Goal: Transaction & Acquisition: Purchase product/service

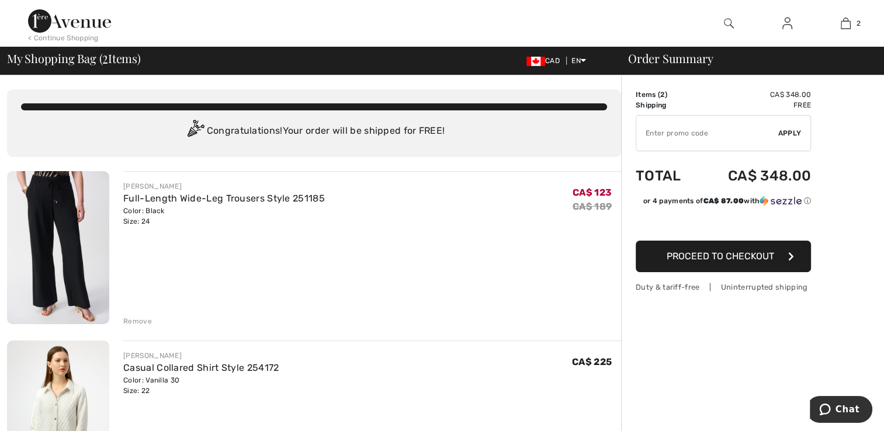
type input "EXTRA20"
type input "NEW15"
type input "EXTRA20"
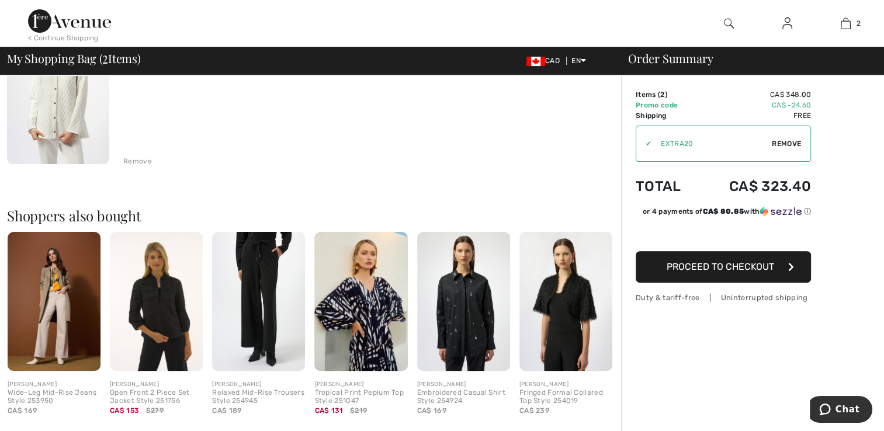
scroll to position [335, 0]
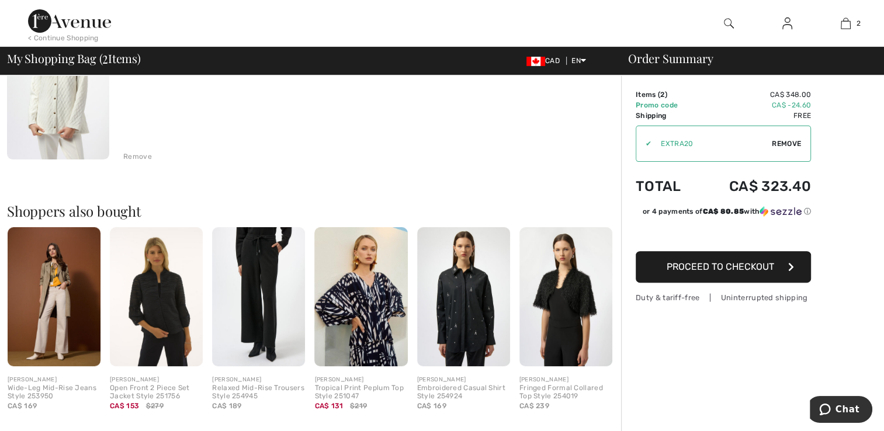
click at [491, 326] on img at bounding box center [463, 297] width 93 height 140
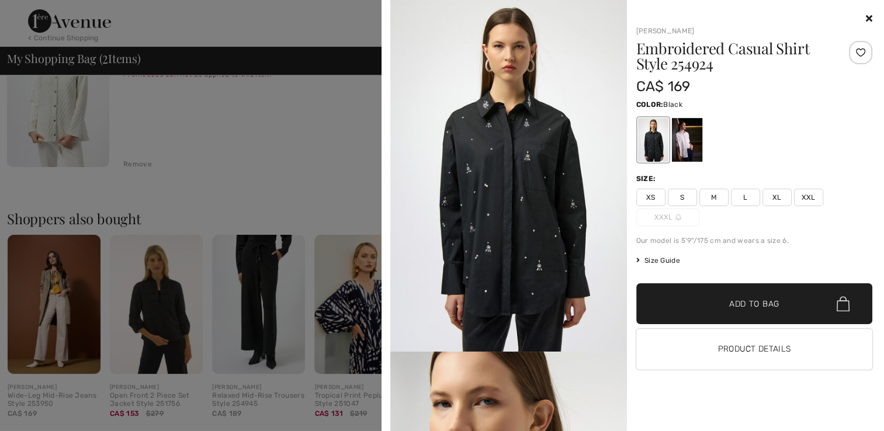
scroll to position [0, 0]
click at [869, 15] on icon at bounding box center [869, 17] width 6 height 9
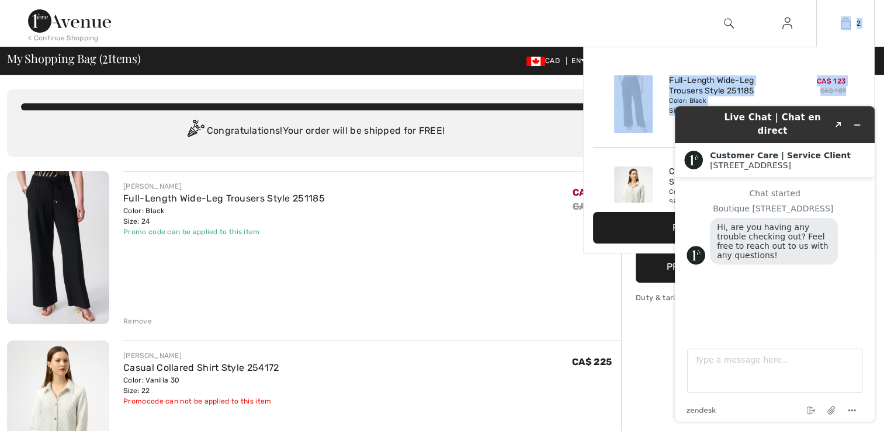
drag, startPoint x: 869, startPoint y: 15, endPoint x: 855, endPoint y: 95, distance: 80.7
click at [855, 47] on div "2 Added to Bag Joseph Ribkoff Full-length Wide-leg Trousers Style 251185 CA$ 12…" at bounding box center [846, 23] width 58 height 47
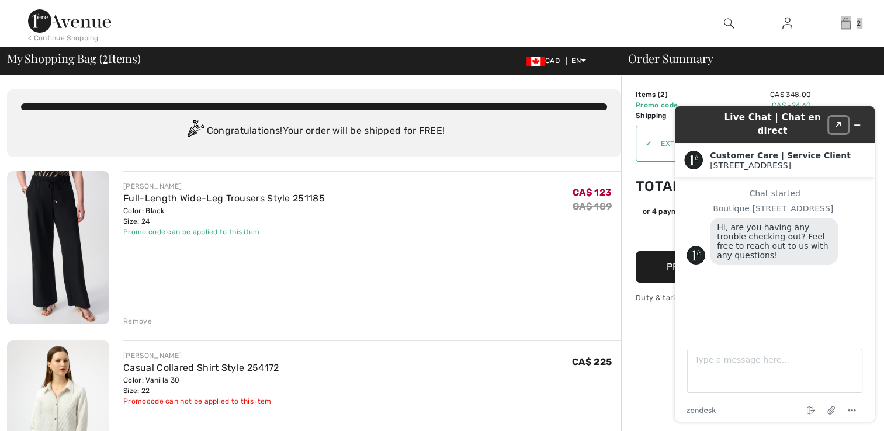
drag, startPoint x: 1520, startPoint y: 192, endPoint x: 840, endPoint y: 119, distance: 684.2
click at [840, 122] on icon "Created with Sketch." at bounding box center [838, 125] width 7 height 6
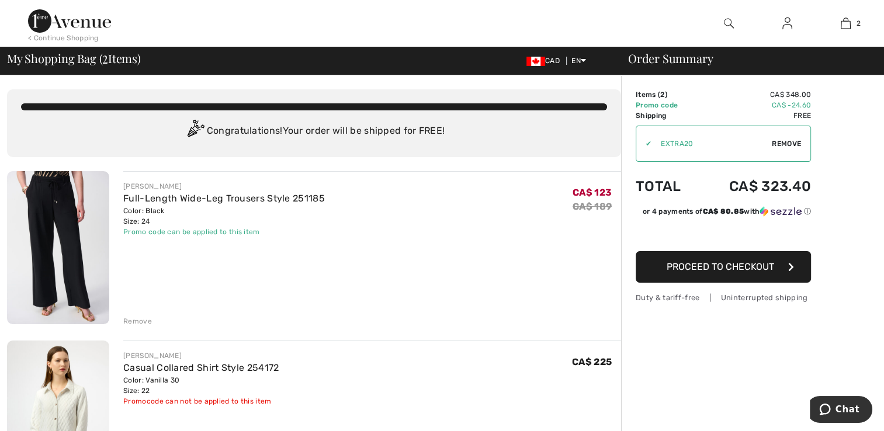
click at [438, 268] on div "JOSEPH RIBKOFF Full-Length Wide-Leg Trousers Style 251185 Color: Black Size: 24…" at bounding box center [372, 248] width 498 height 155
click at [101, 22] on img at bounding box center [69, 20] width 83 height 23
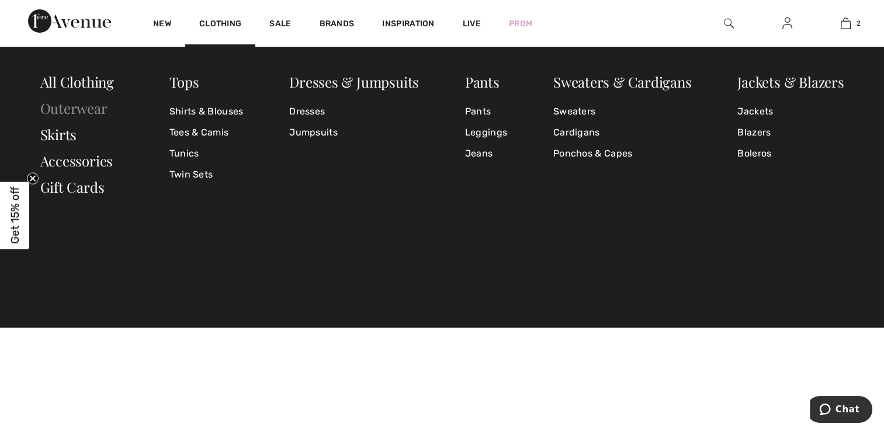
click at [101, 109] on link "Outerwear" at bounding box center [73, 108] width 67 height 19
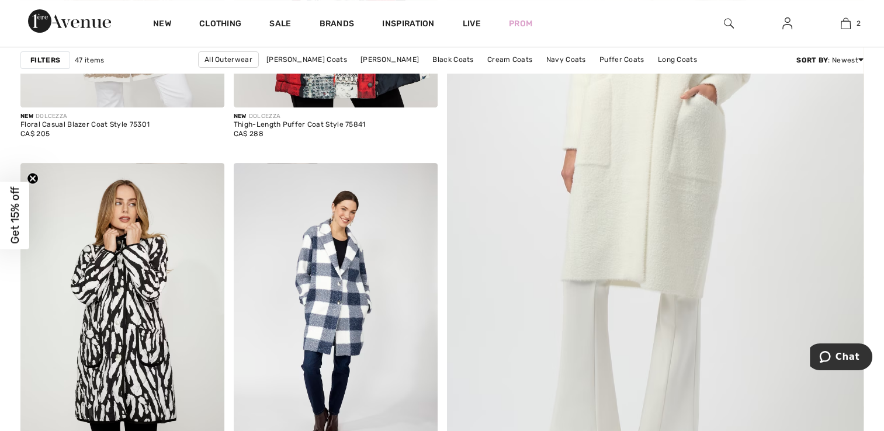
scroll to position [436, 0]
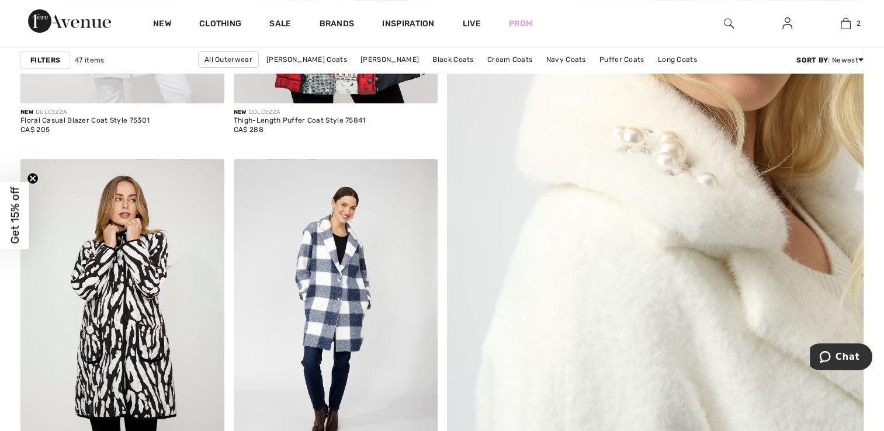
click at [704, 305] on img at bounding box center [655, 173] width 500 height 751
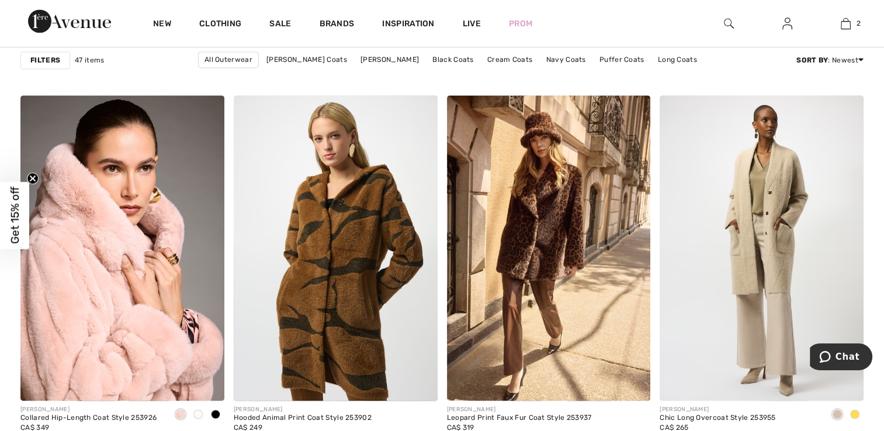
scroll to position [1761, 0]
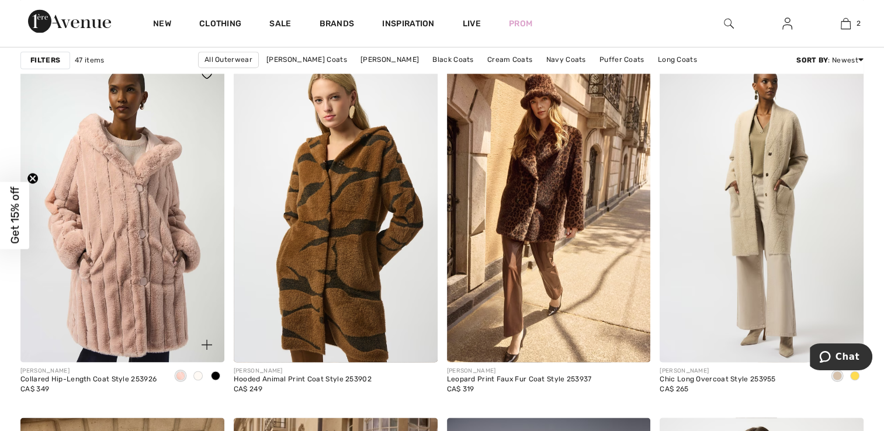
click at [145, 328] on img at bounding box center [122, 210] width 204 height 306
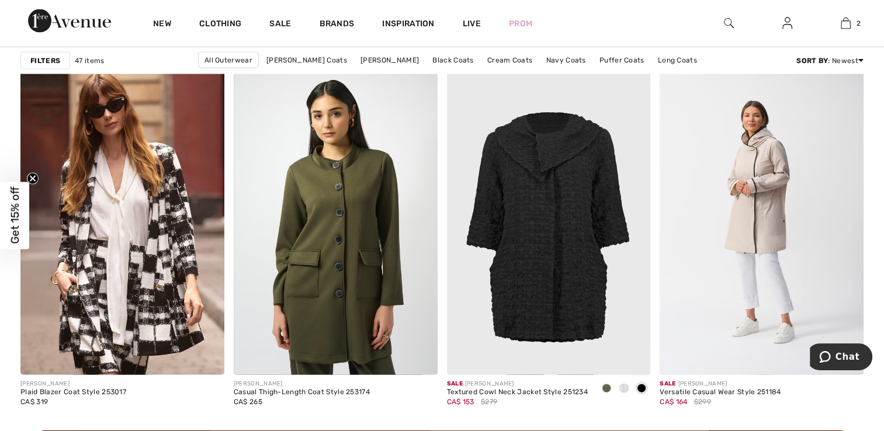
scroll to position [2494, 0]
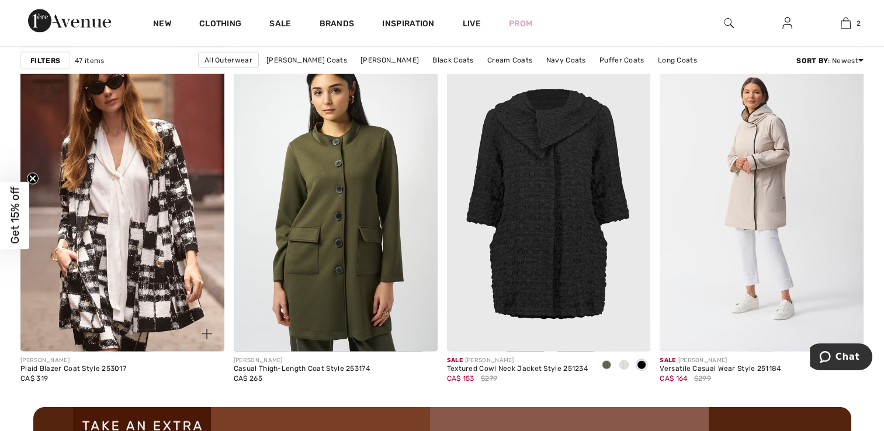
click at [178, 325] on div at bounding box center [200, 327] width 49 height 49
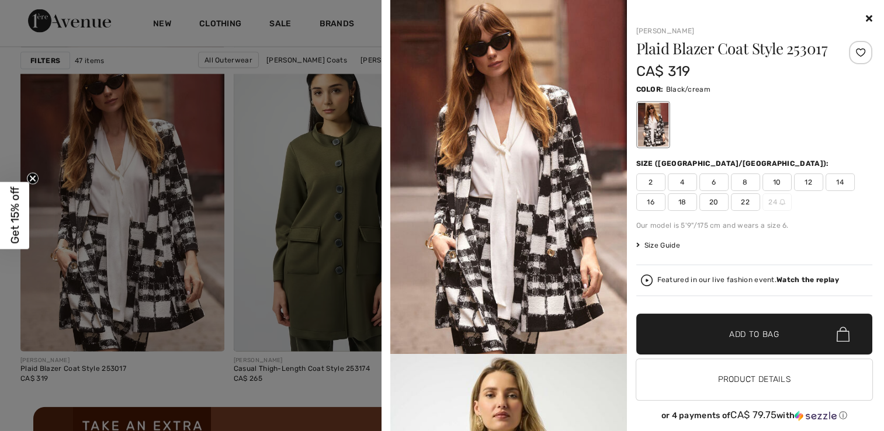
click at [540, 260] on img at bounding box center [508, 177] width 237 height 354
click at [568, 310] on img at bounding box center [508, 177] width 237 height 354
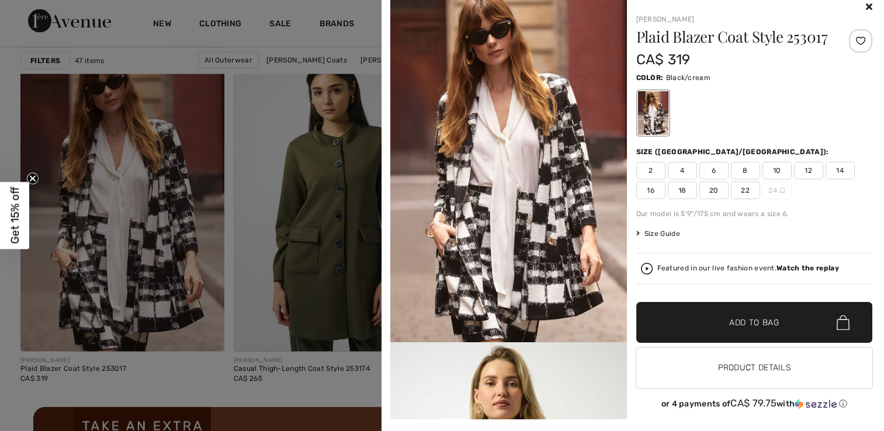
scroll to position [26, 0]
click at [566, 175] on img at bounding box center [508, 165] width 237 height 354
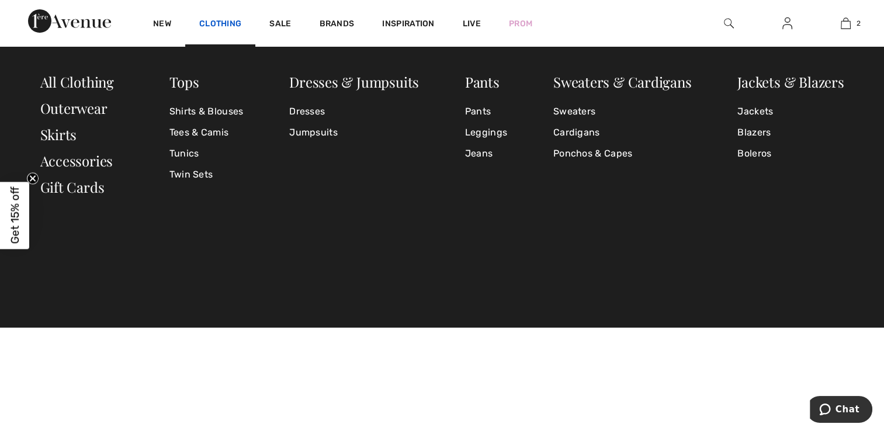
click at [229, 27] on link "Clothing" at bounding box center [220, 25] width 42 height 12
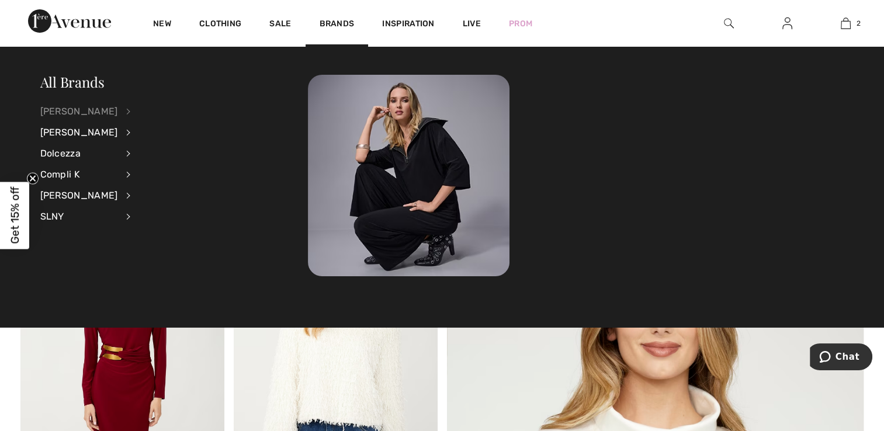
click at [105, 109] on div "[PERSON_NAME]" at bounding box center [79, 111] width 78 height 21
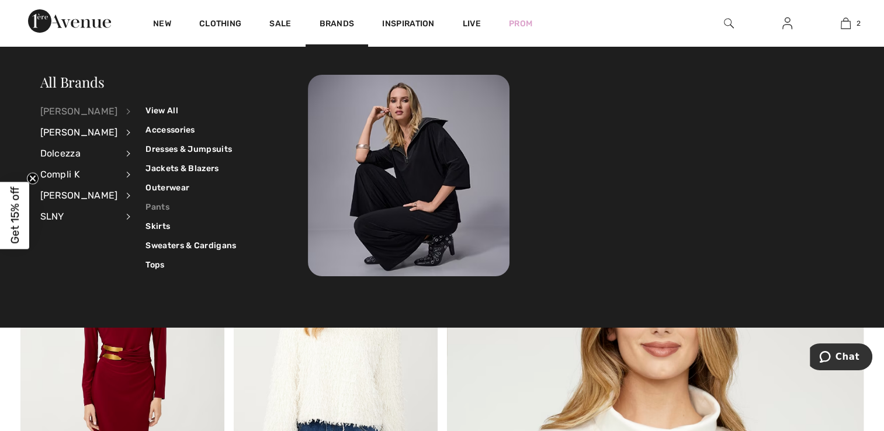
click at [157, 202] on link "Pants" at bounding box center [191, 207] width 91 height 19
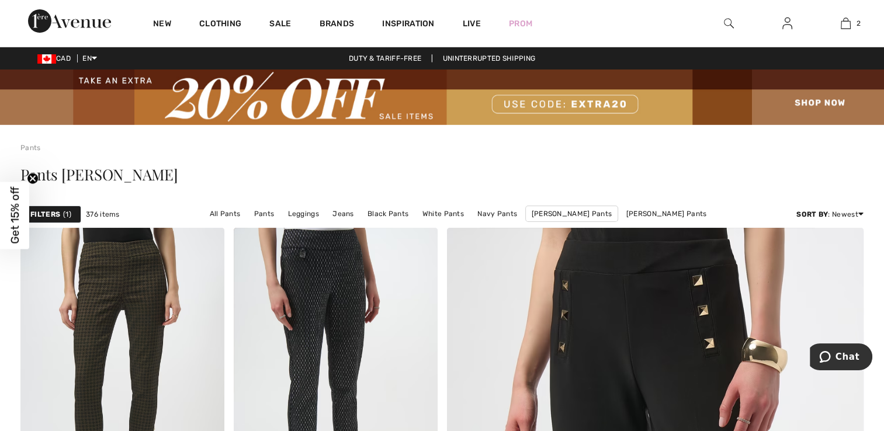
click at [42, 213] on strong "Filters" at bounding box center [45, 214] width 30 height 11
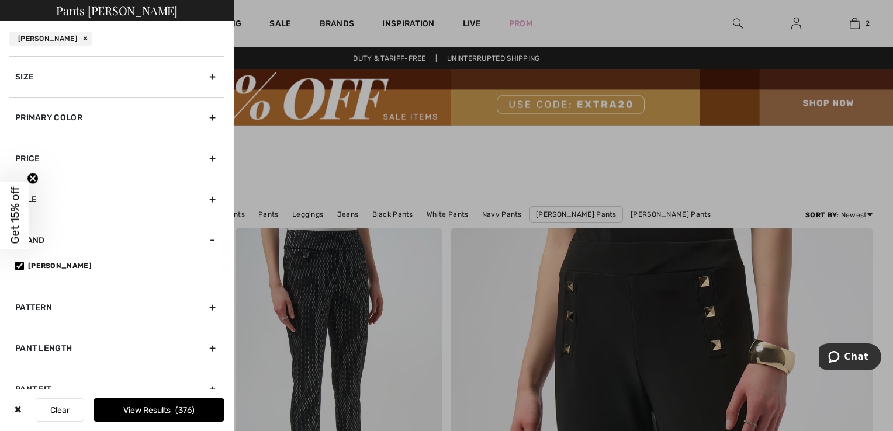
click at [54, 74] on div "Size" at bounding box center [116, 76] width 215 height 41
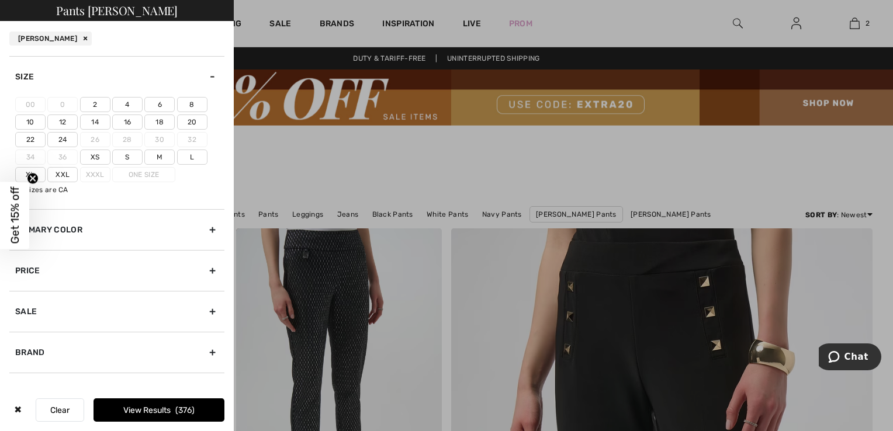
click at [59, 139] on label "24" at bounding box center [62, 139] width 30 height 15
click at [0, 0] on input"] "24" at bounding box center [0, 0] width 0 height 0
click at [136, 404] on button "View Results 6" at bounding box center [159, 410] width 131 height 23
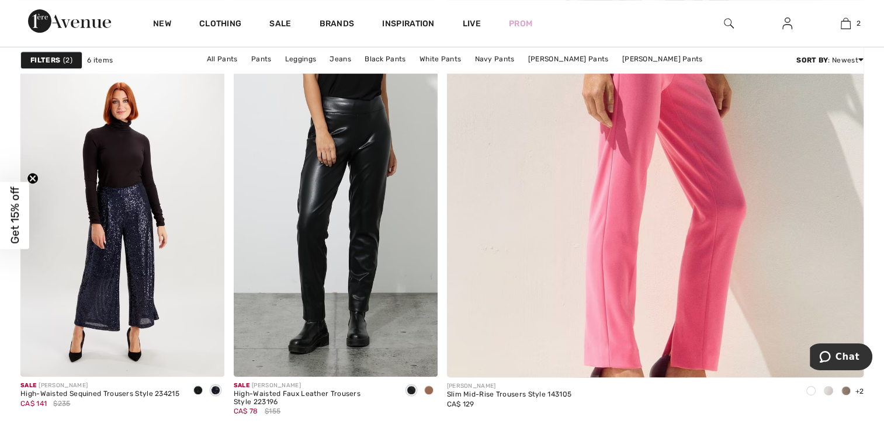
scroll to position [553, 0]
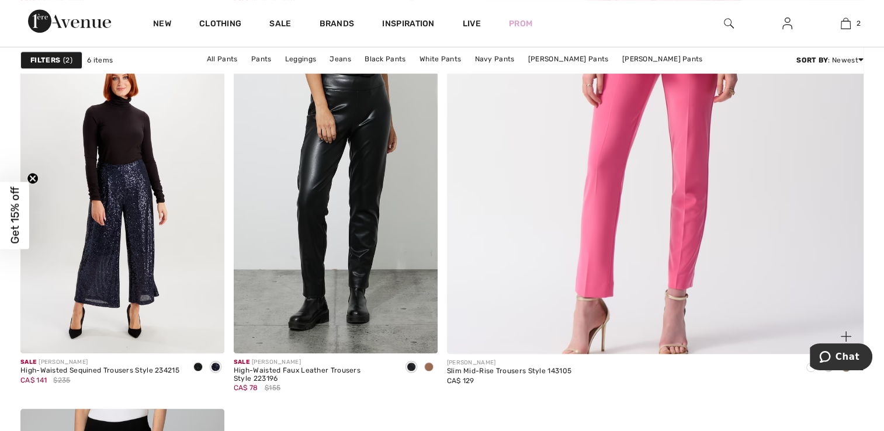
click at [703, 295] on img at bounding box center [655, 62] width 500 height 751
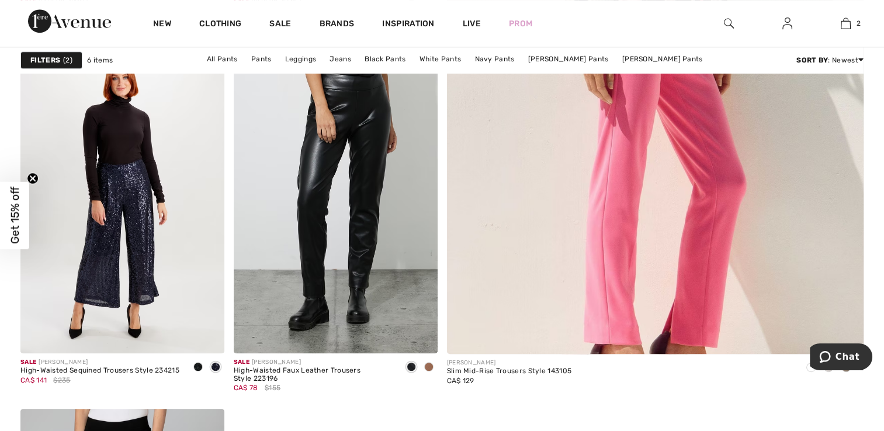
click at [883, 421] on div "Pants Pants [PERSON_NAME] by [PERSON_NAME] Filters 2 6 items All Pants Pants Le…" at bounding box center [442, 166] width 884 height 1189
click at [883, 421] on div "Pants Pants Joseph Ribkoff by Joseph Ribkoff Filters 2 6 items All Pants Pants …" at bounding box center [442, 166] width 884 height 1189
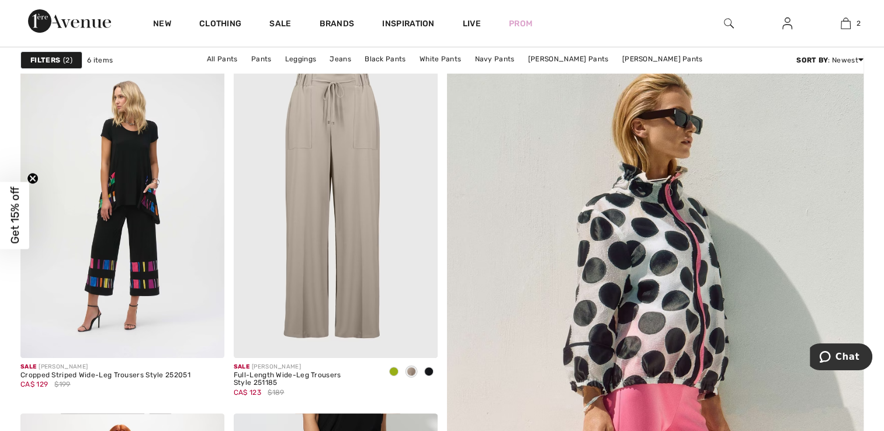
scroll to position [148, 0]
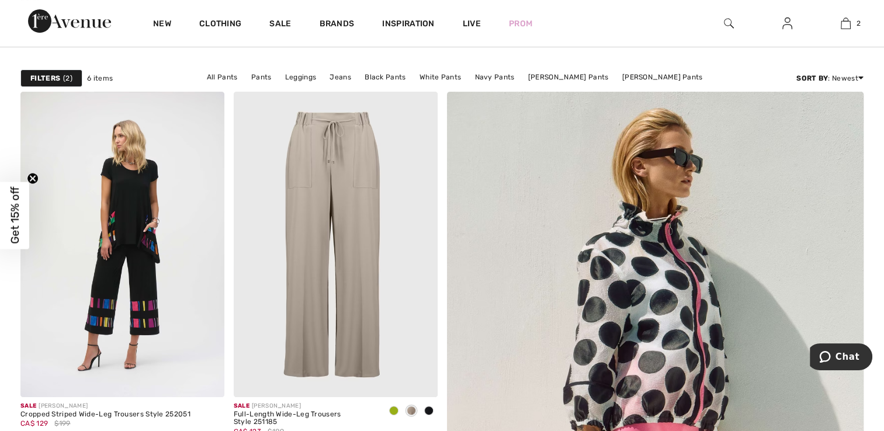
click at [51, 81] on strong "Filters" at bounding box center [45, 78] width 30 height 11
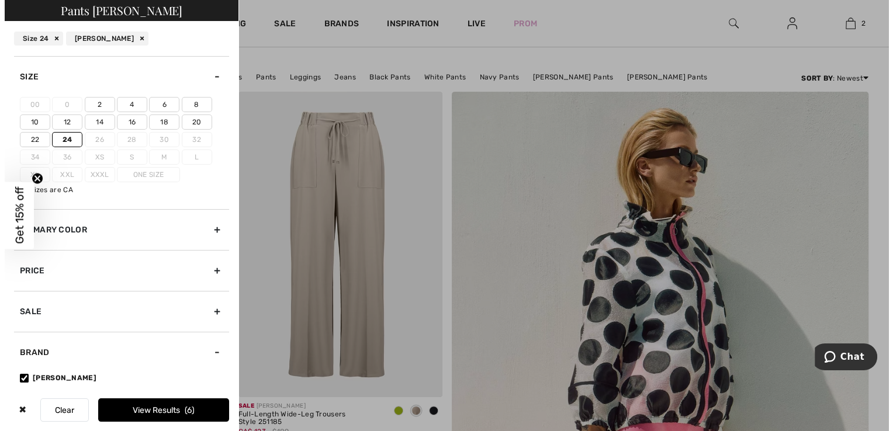
scroll to position [148, 0]
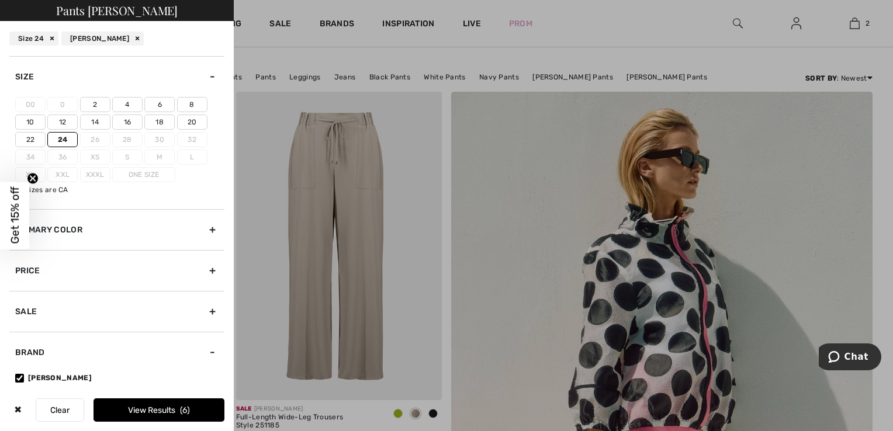
click at [36, 181] on circle "Close teaser" at bounding box center [32, 178] width 11 height 11
click at [62, 408] on button "Clear" at bounding box center [60, 410] width 49 height 23
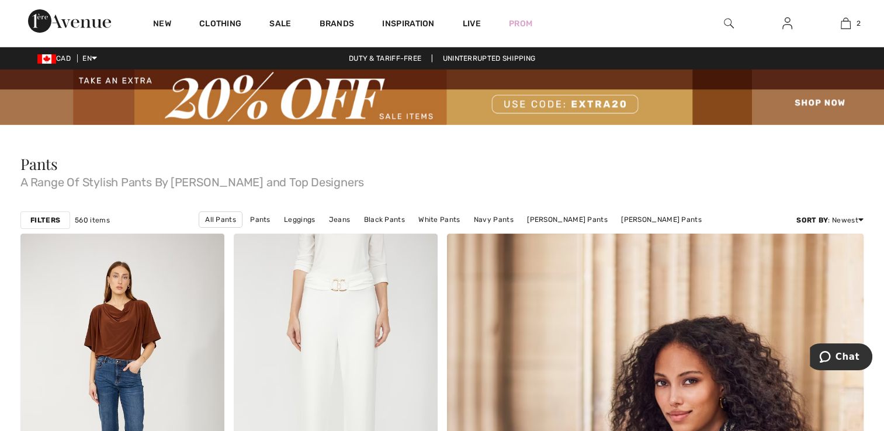
click at [43, 216] on strong "Filters" at bounding box center [45, 220] width 30 height 11
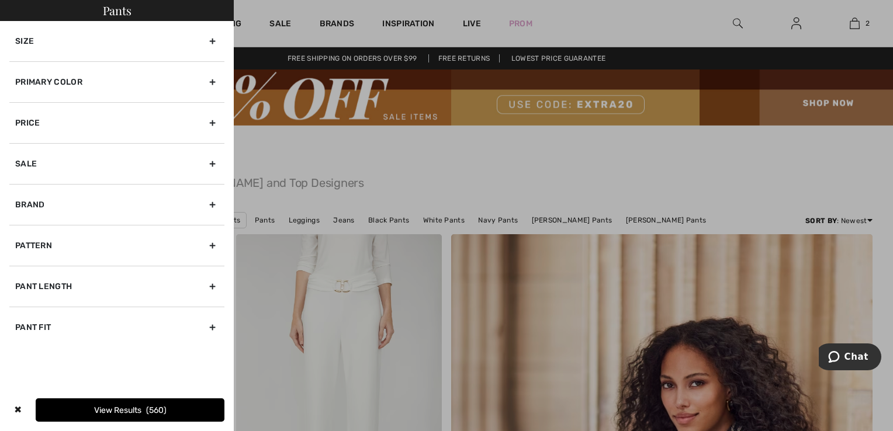
click at [50, 43] on div "Size" at bounding box center [116, 41] width 215 height 40
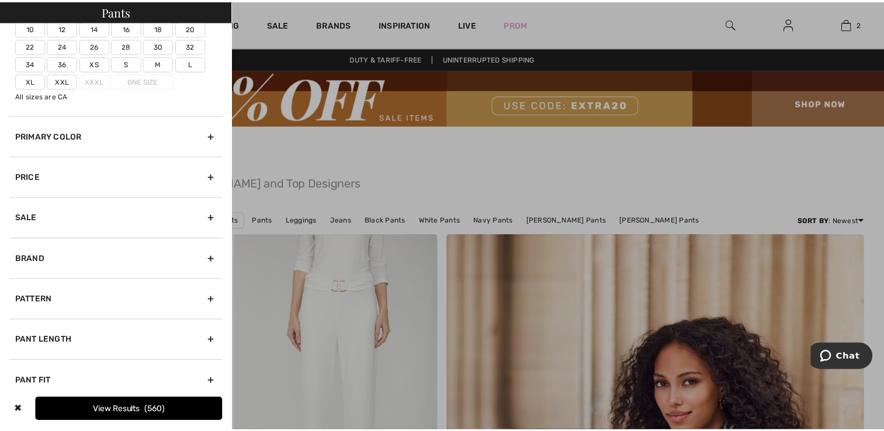
scroll to position [68, 0]
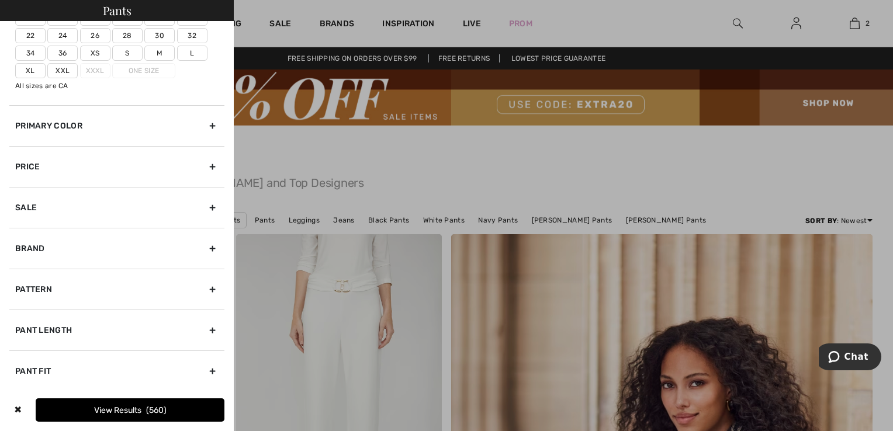
click at [437, 137] on div at bounding box center [446, 215] width 893 height 431
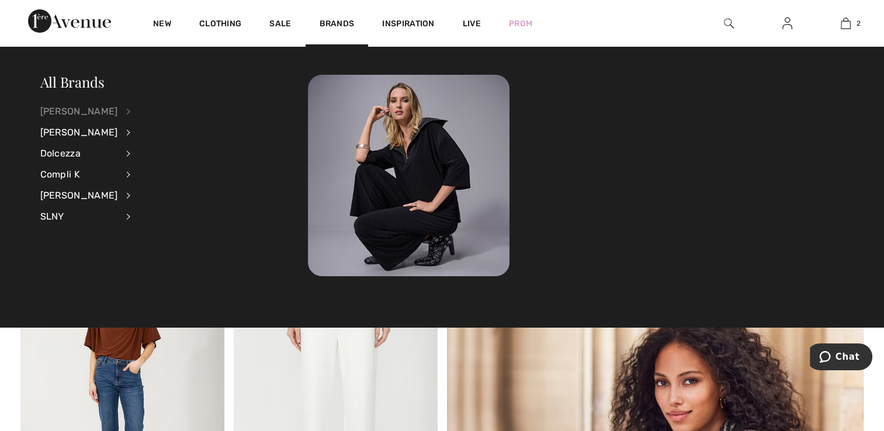
click at [93, 106] on div "[PERSON_NAME]" at bounding box center [79, 111] width 78 height 21
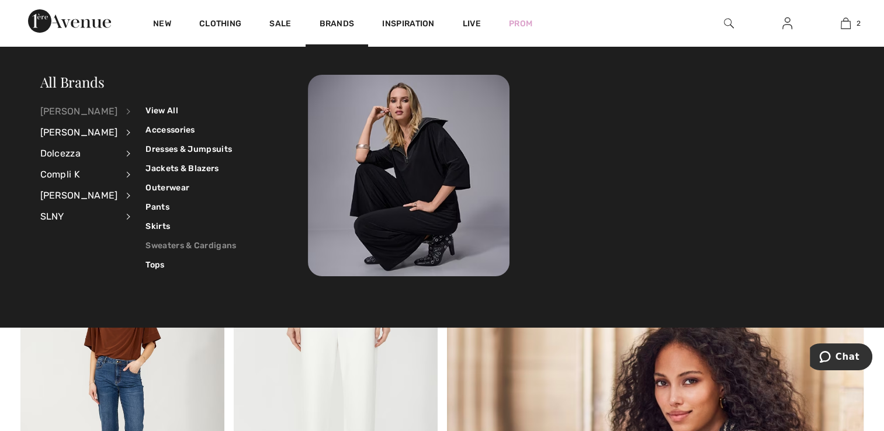
click at [167, 242] on link "Sweaters & Cardigans" at bounding box center [191, 245] width 91 height 19
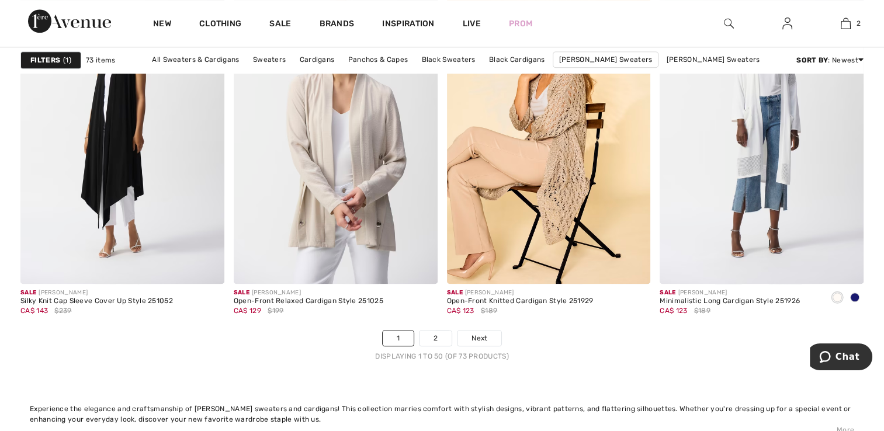
scroll to position [5549, 0]
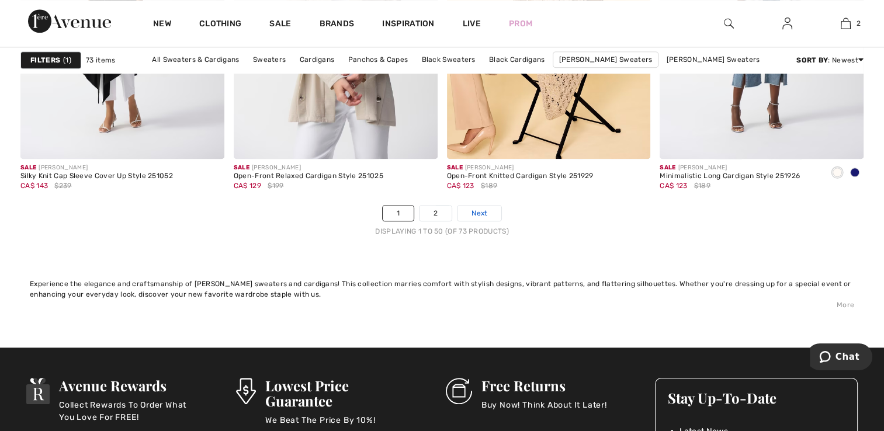
click at [484, 212] on span "Next" at bounding box center [480, 213] width 16 height 11
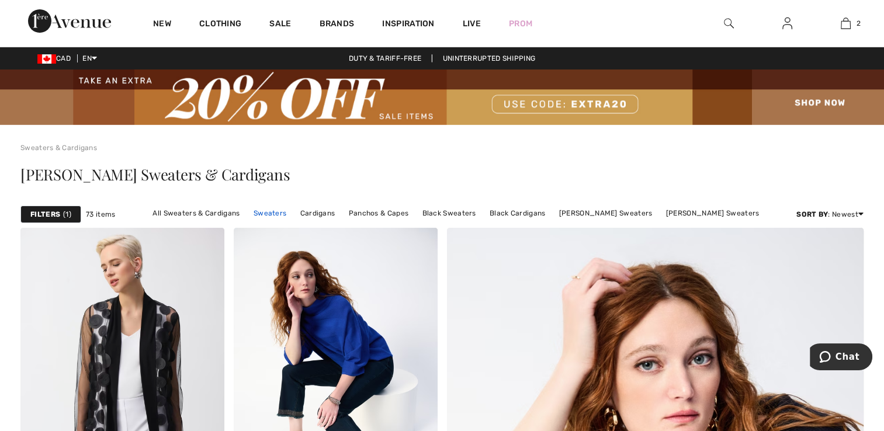
click at [279, 217] on link "Sweaters" at bounding box center [270, 213] width 44 height 15
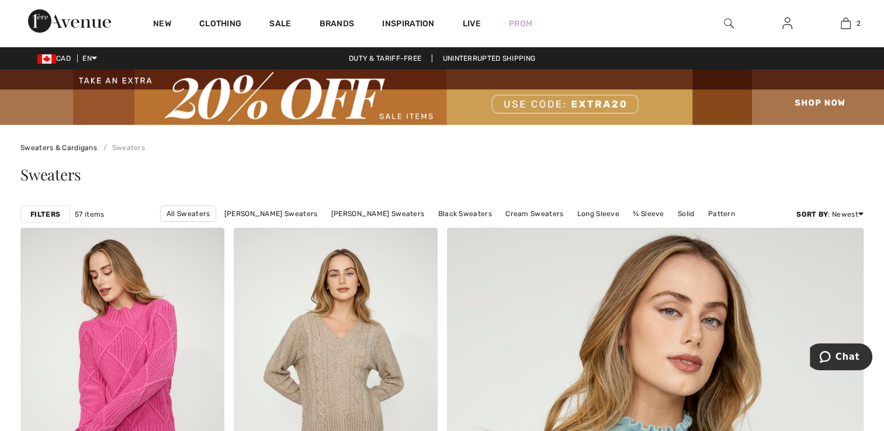
click at [40, 220] on div "Filters" at bounding box center [45, 215] width 50 height 18
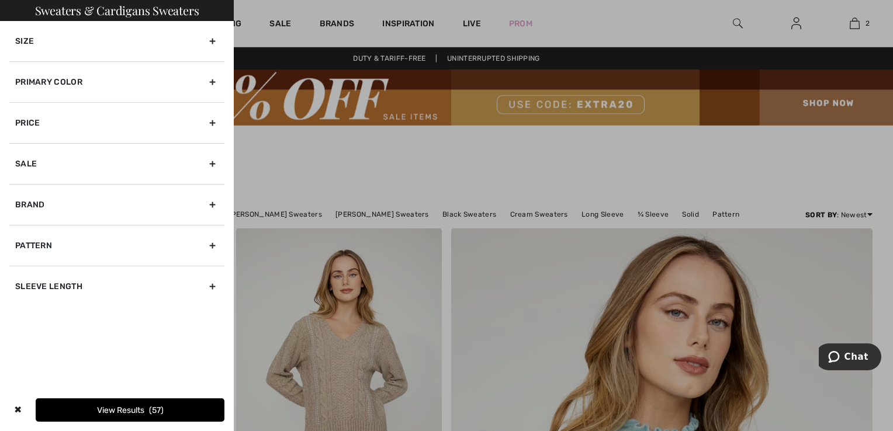
click at [42, 85] on div "Primary Color" at bounding box center [116, 81] width 215 height 41
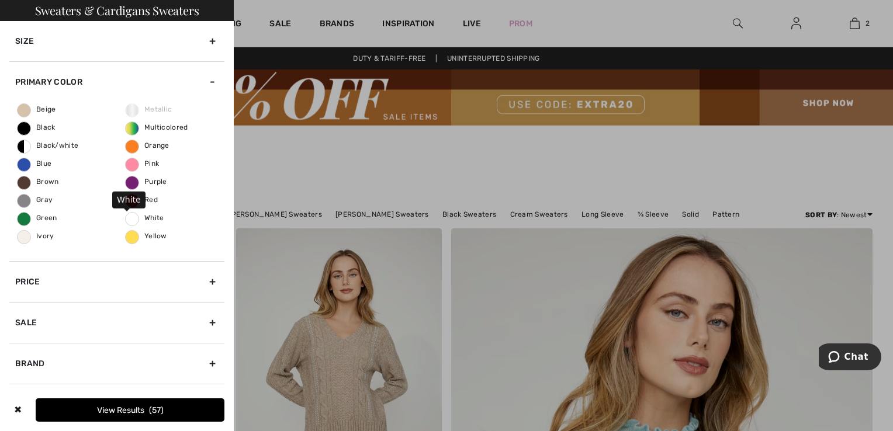
click at [126, 216] on span "White" at bounding box center [145, 218] width 39 height 8
click at [0, 0] on input "White" at bounding box center [0, 0] width 0 height 0
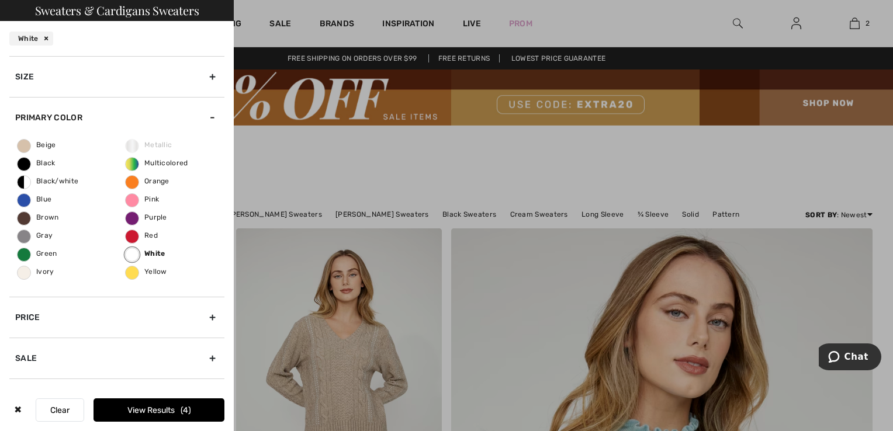
click at [159, 400] on button "View Results 4" at bounding box center [159, 410] width 131 height 23
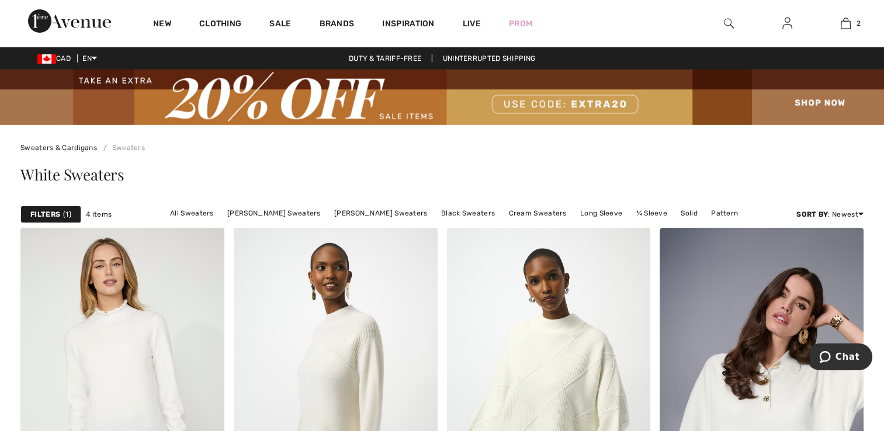
click at [729, 18] on img at bounding box center [729, 23] width 10 height 14
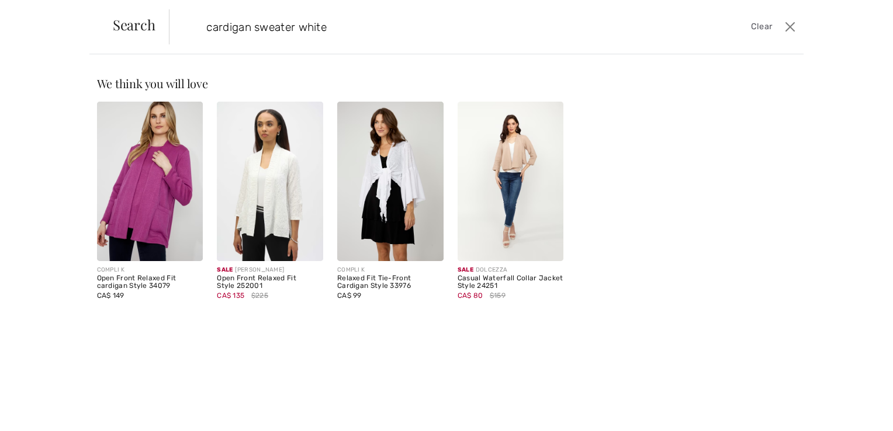
type input "cardigan sweater white"
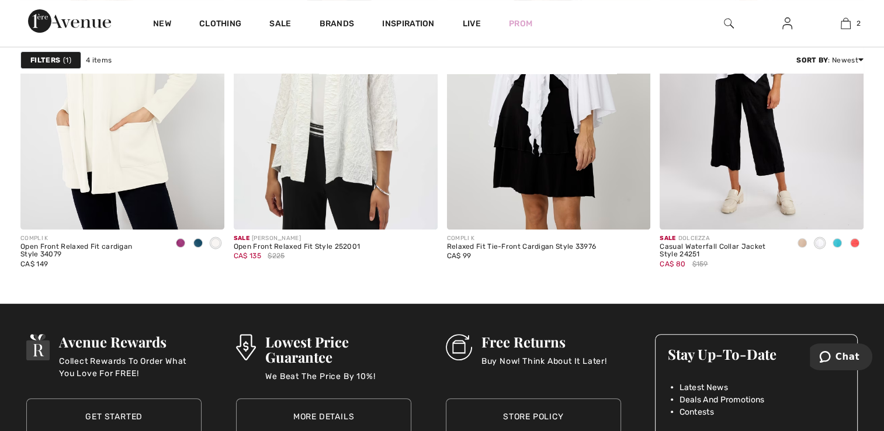
scroll to position [421, 0]
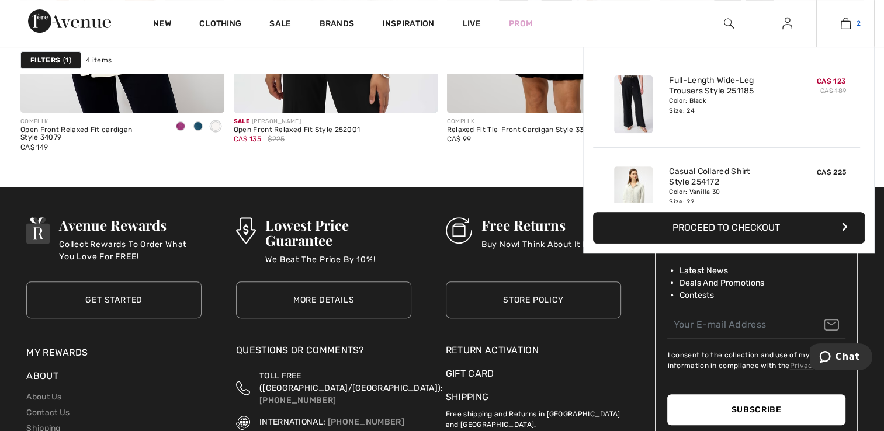
click at [843, 19] on img at bounding box center [846, 23] width 10 height 14
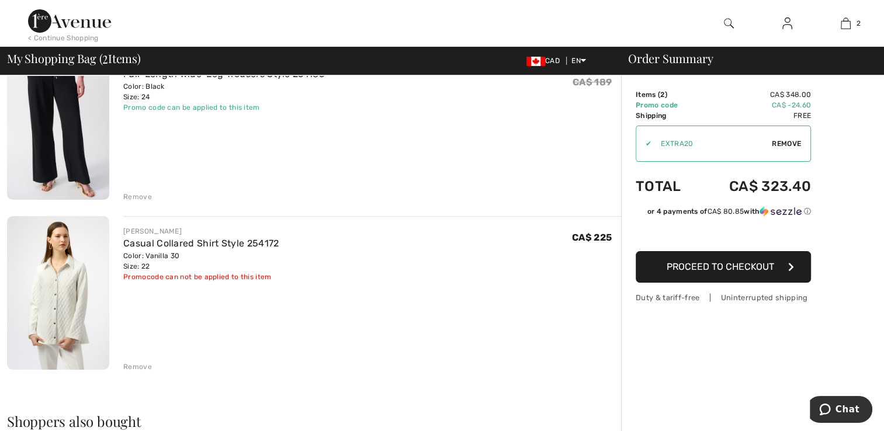
scroll to position [155, 0]
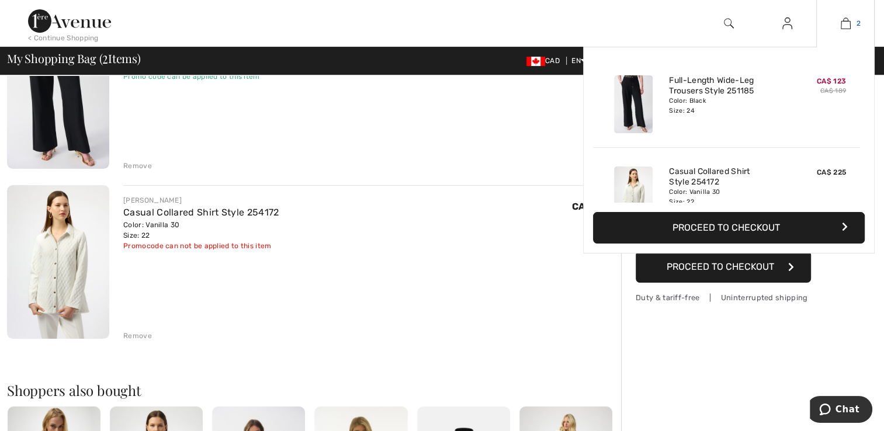
click at [850, 20] on img at bounding box center [846, 23] width 10 height 14
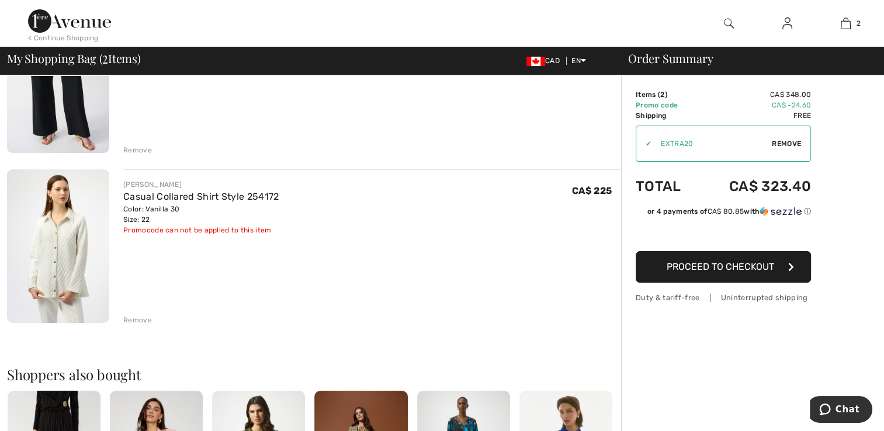
scroll to position [179, 0]
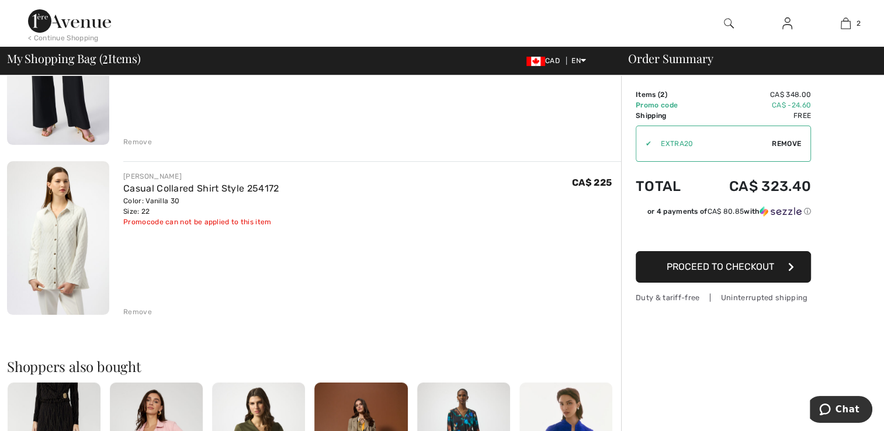
click at [668, 270] on span "Proceed to Checkout" at bounding box center [721, 266] width 108 height 11
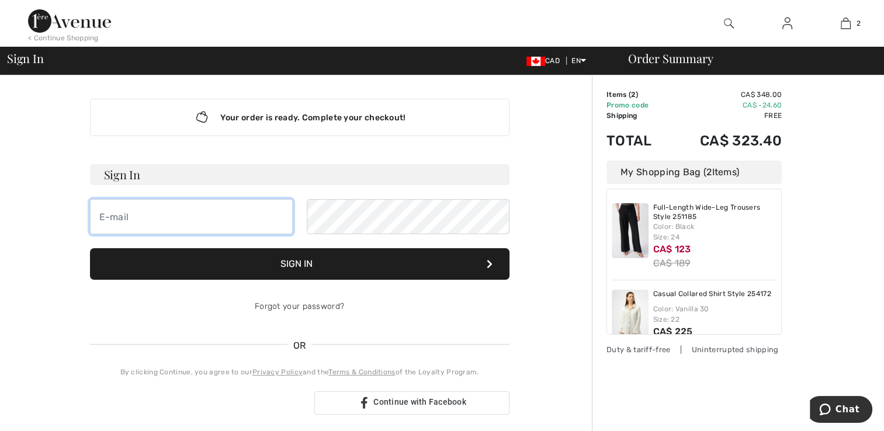
type input "[EMAIL_ADDRESS][PERSON_NAME][DOMAIN_NAME]"
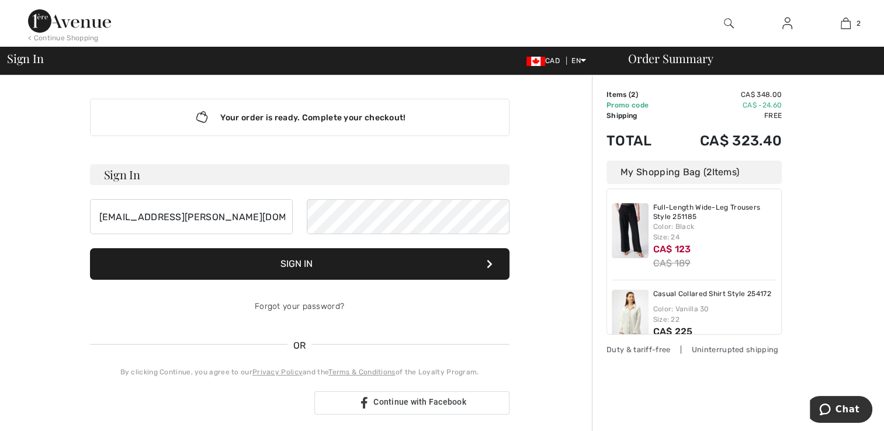
click at [317, 258] on button "Sign In" at bounding box center [300, 264] width 420 height 32
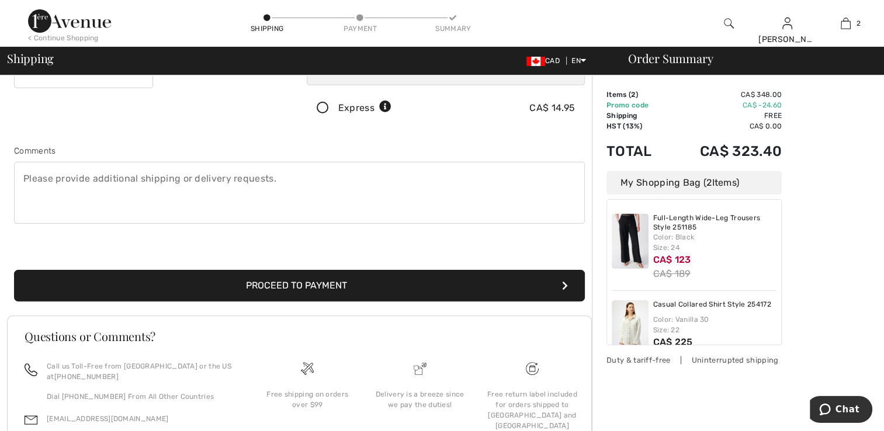
scroll to position [257, 0]
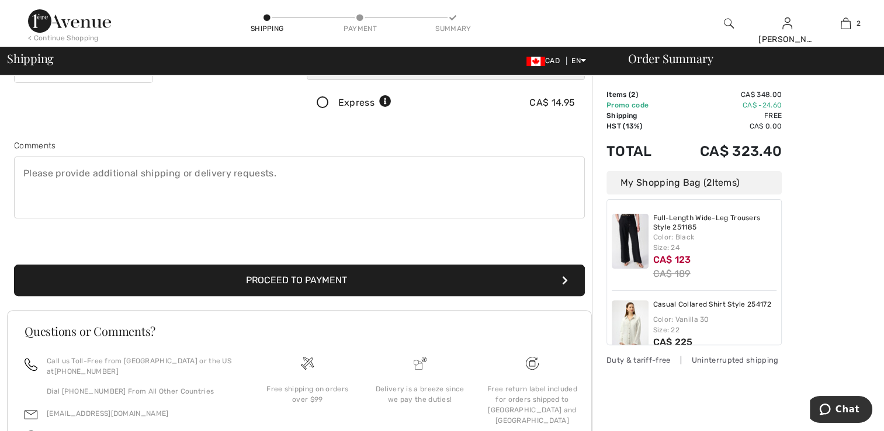
click at [342, 283] on button "Proceed to Payment" at bounding box center [299, 281] width 571 height 32
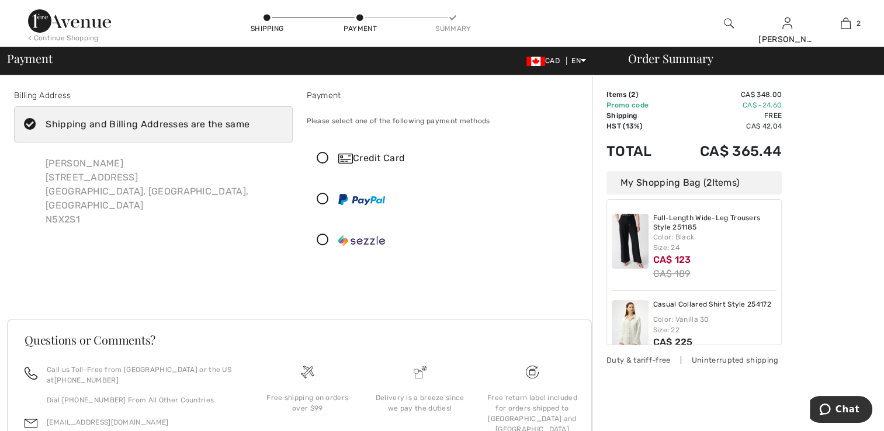
click at [324, 161] on icon at bounding box center [322, 159] width 31 height 12
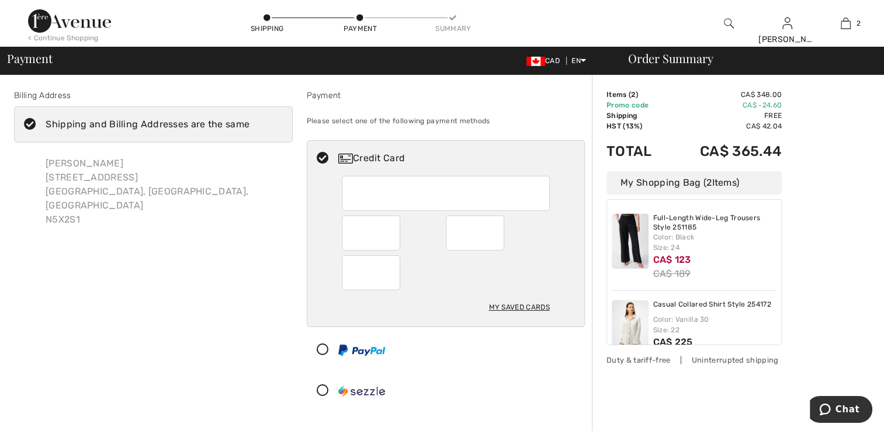
click at [348, 190] on div at bounding box center [446, 193] width 208 height 35
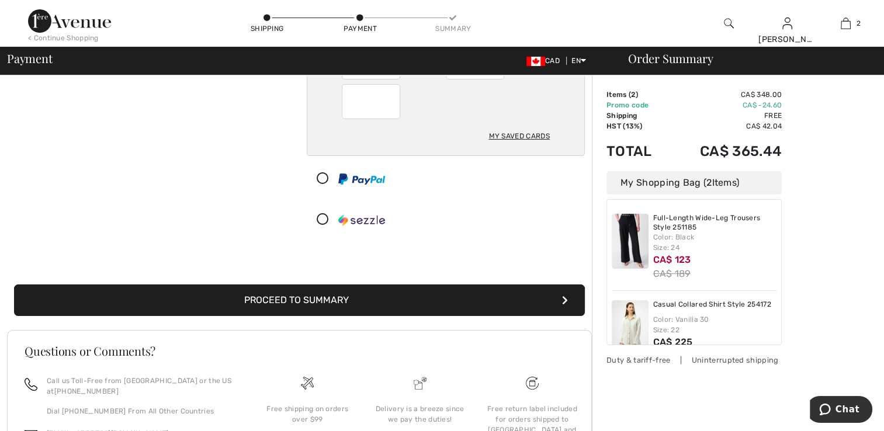
scroll to position [179, 0]
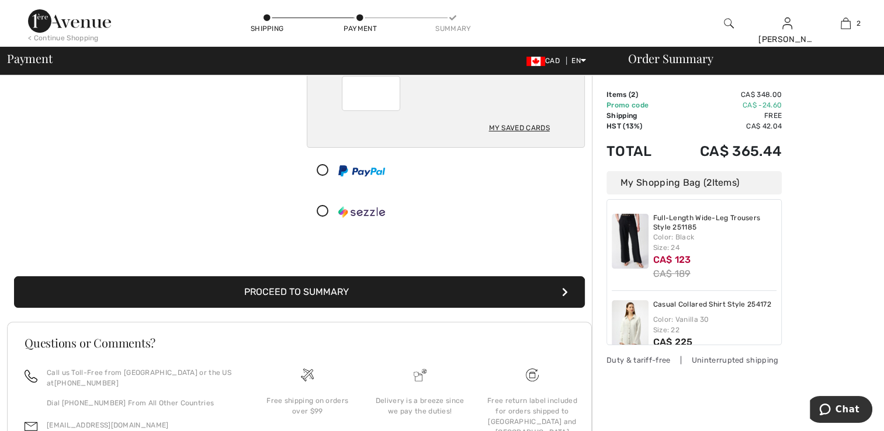
click at [348, 288] on button "Proceed to Summary" at bounding box center [299, 292] width 571 height 32
click at [341, 286] on button "Proceed to Summary" at bounding box center [299, 292] width 571 height 32
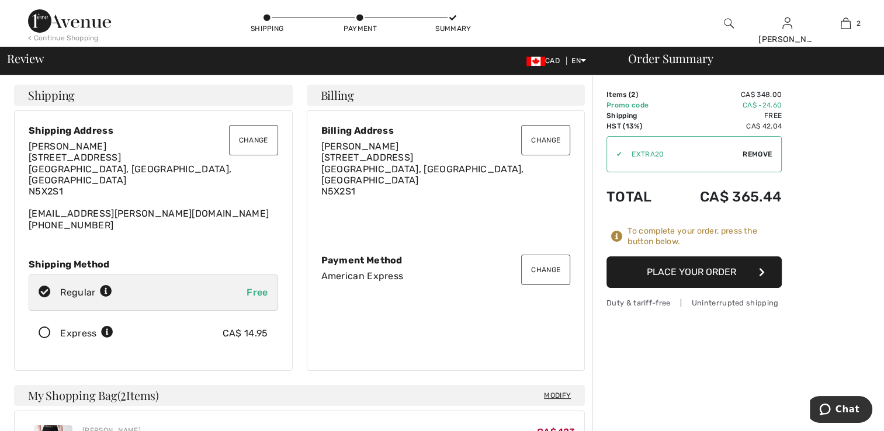
click at [708, 265] on button "Place Your Order" at bounding box center [694, 273] width 175 height 32
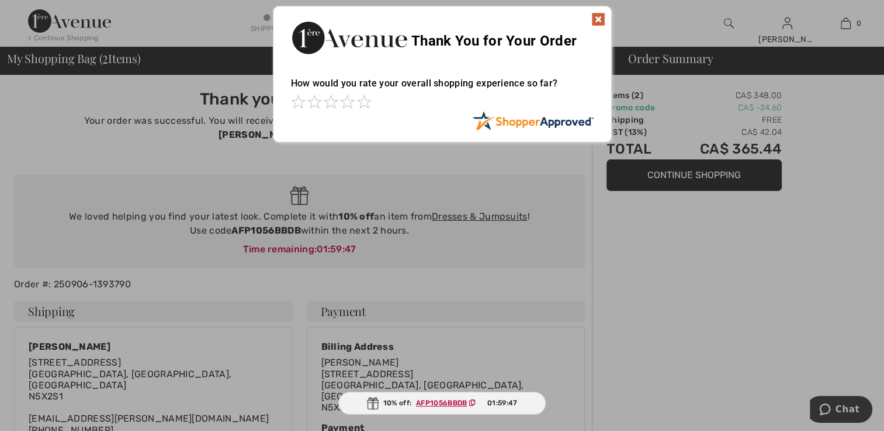
click at [594, 23] on img at bounding box center [599, 19] width 14 height 14
